Goal: Check status

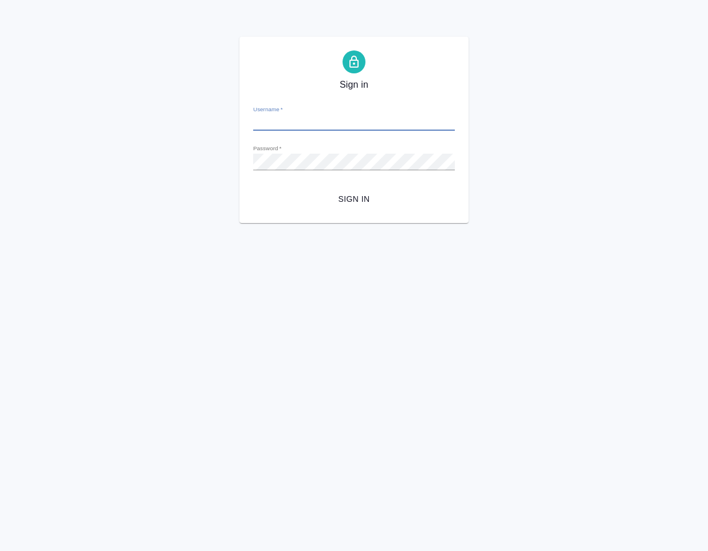
type input "[EMAIL_ADDRESS][DOMAIN_NAME]"
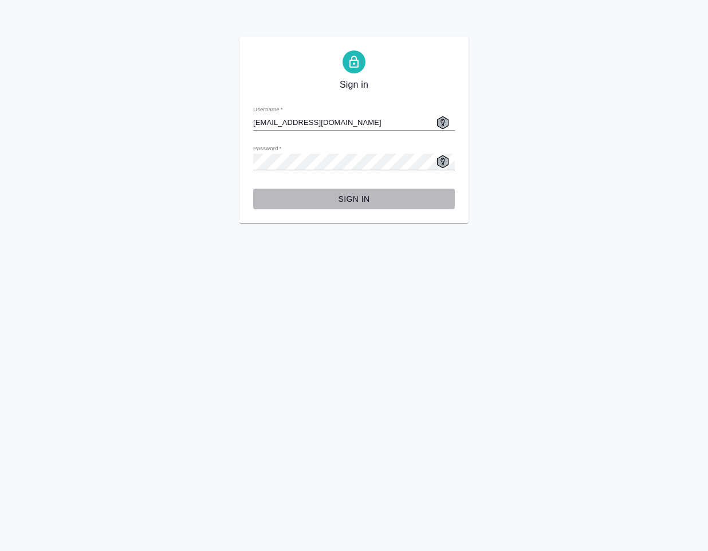
click at [366, 196] on span "Sign in" at bounding box center [353, 199] width 183 height 14
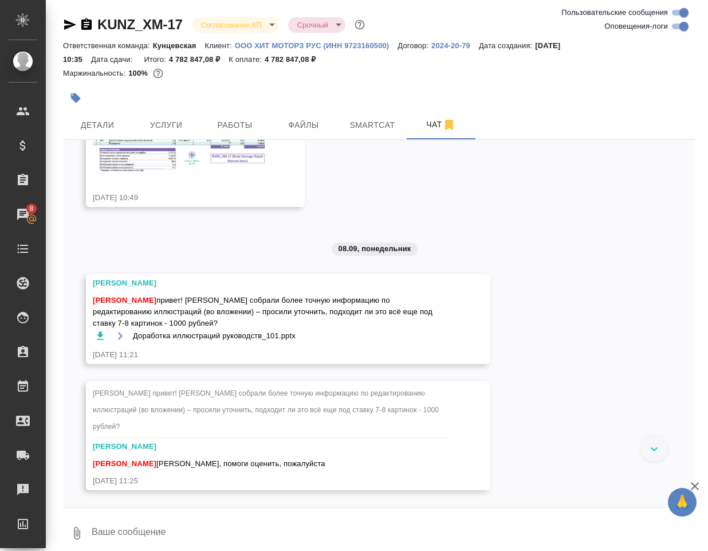
scroll to position [9460, 0]
click at [100, 340] on icon "button" at bounding box center [100, 336] width 7 height 8
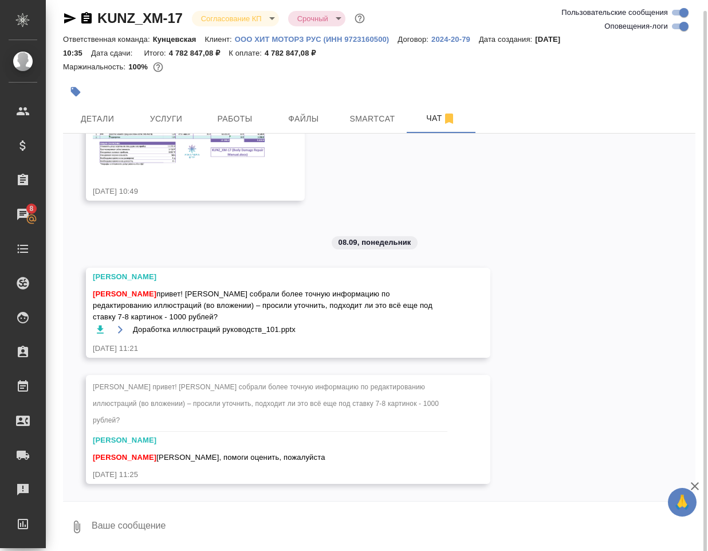
scroll to position [9, 0]
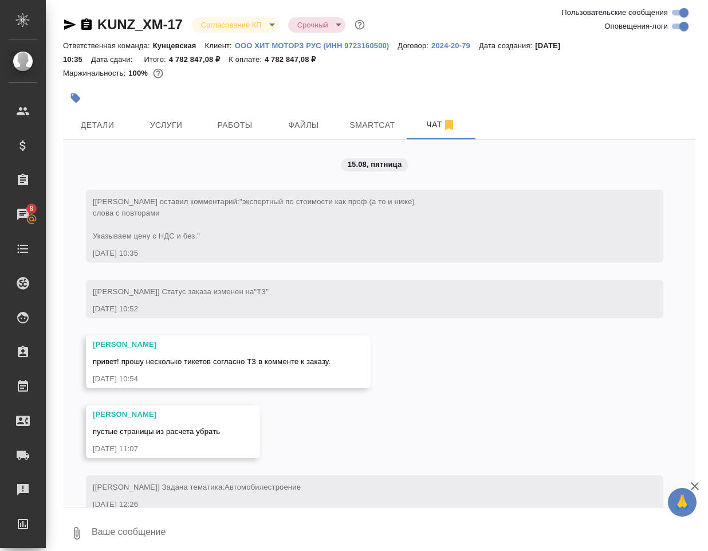
scroll to position [9517, 0]
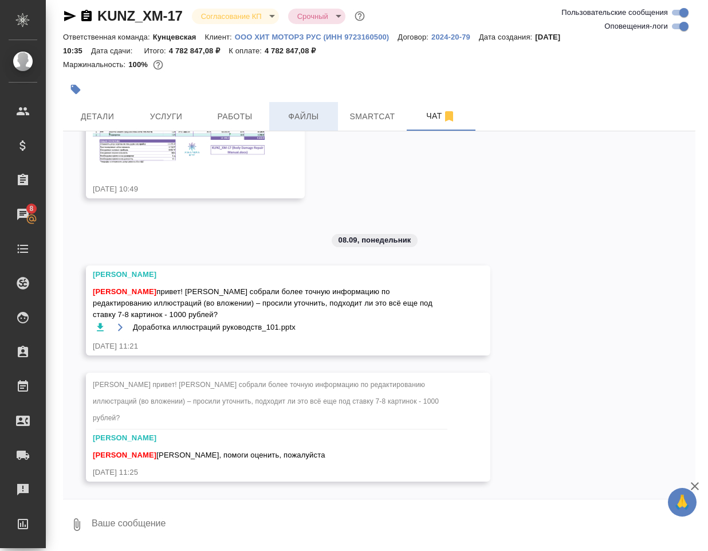
click at [299, 119] on span "Файлы" at bounding box center [303, 116] width 55 height 14
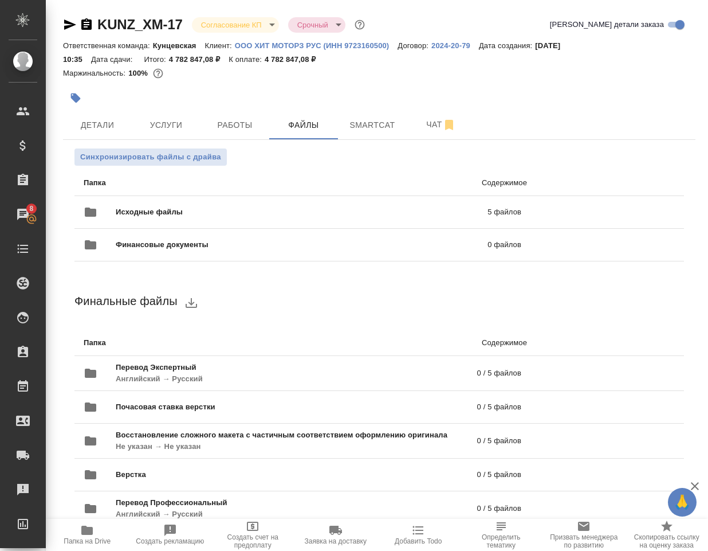
click at [91, 532] on icon "button" at bounding box center [86, 529] width 11 height 9
click at [434, 125] on span "Чат" at bounding box center [441, 124] width 55 height 14
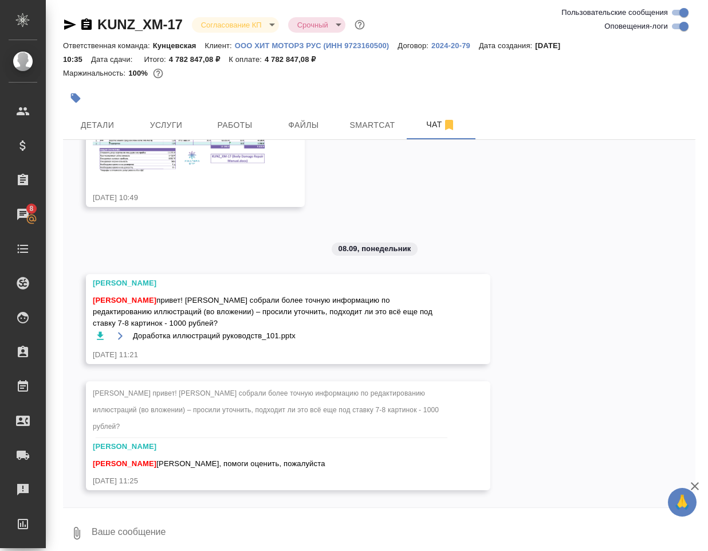
scroll to position [9517, 0]
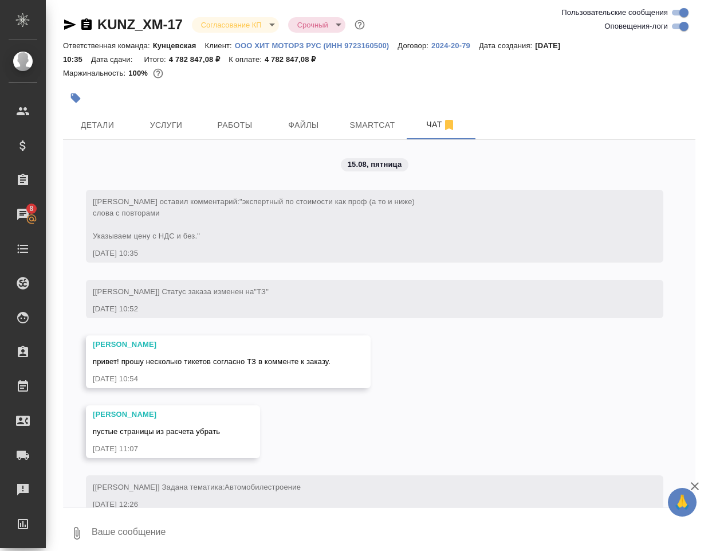
scroll to position [9517, 0]
